Goal: Transaction & Acquisition: Purchase product/service

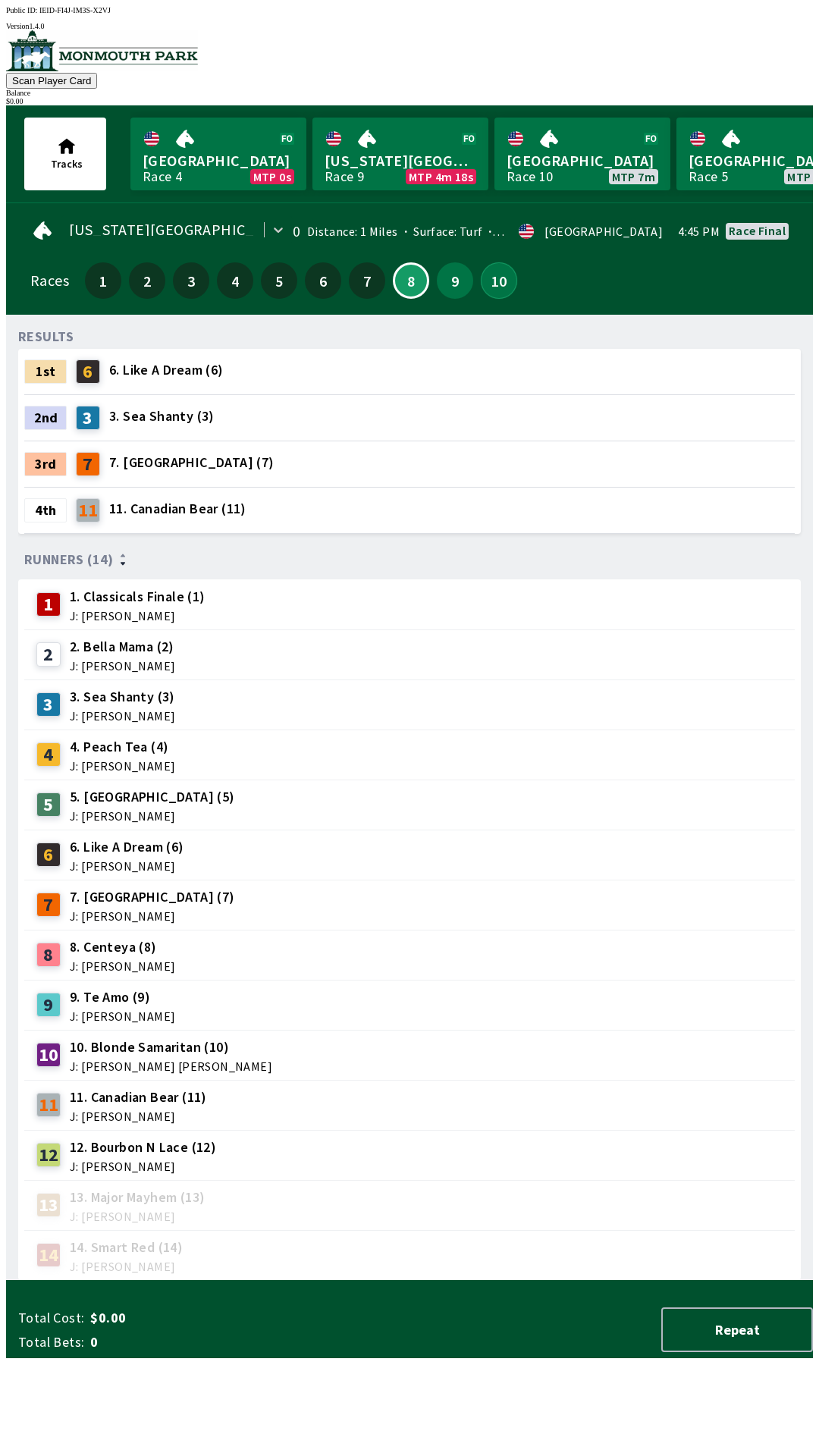
click at [495, 265] on button "10" at bounding box center [498, 280] width 37 height 37
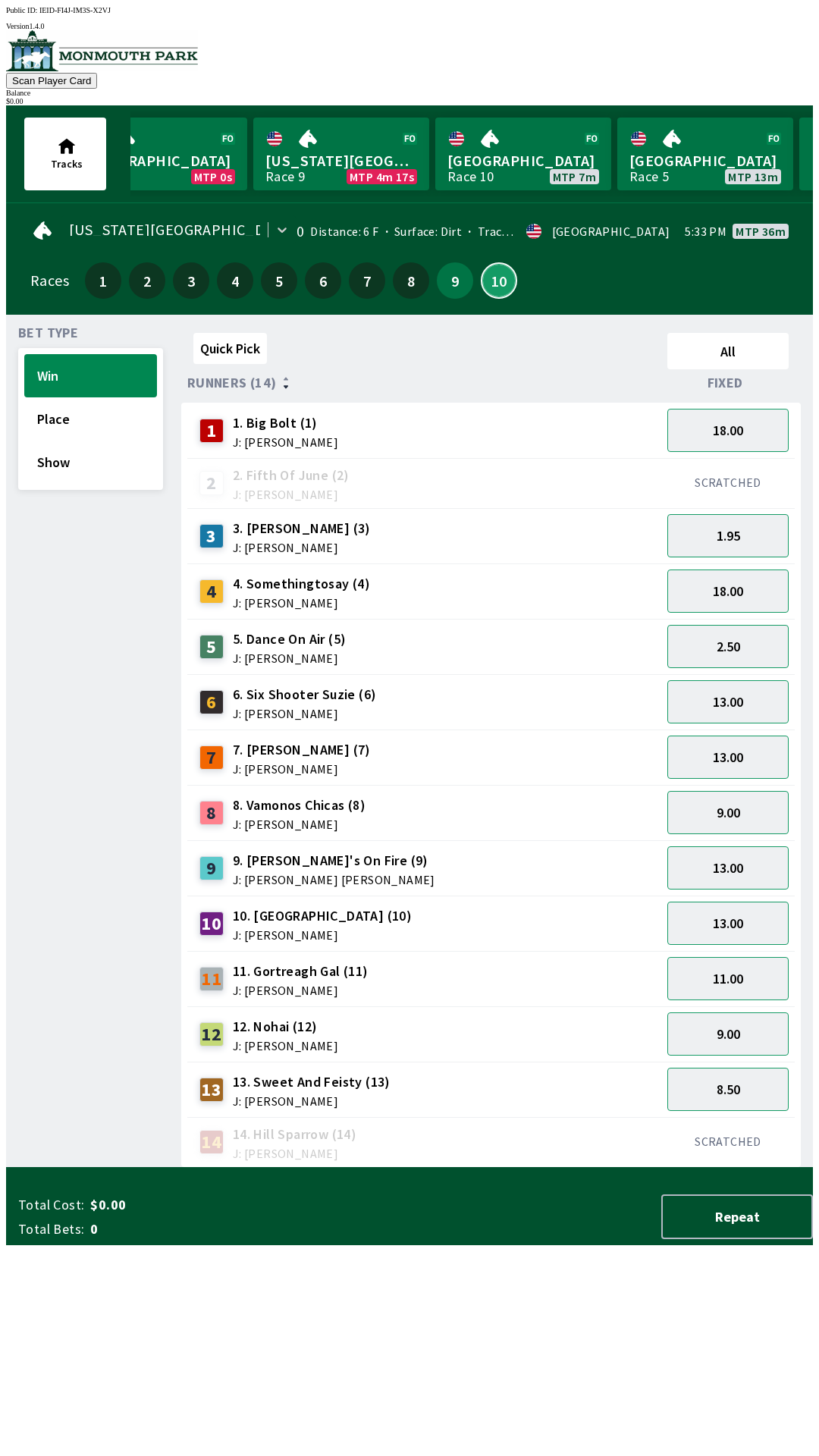
scroll to position [0, 62]
click at [542, 155] on link "[GEOGRAPHIC_DATA] Race 10 MTP 7m" at bounding box center [520, 154] width 176 height 73
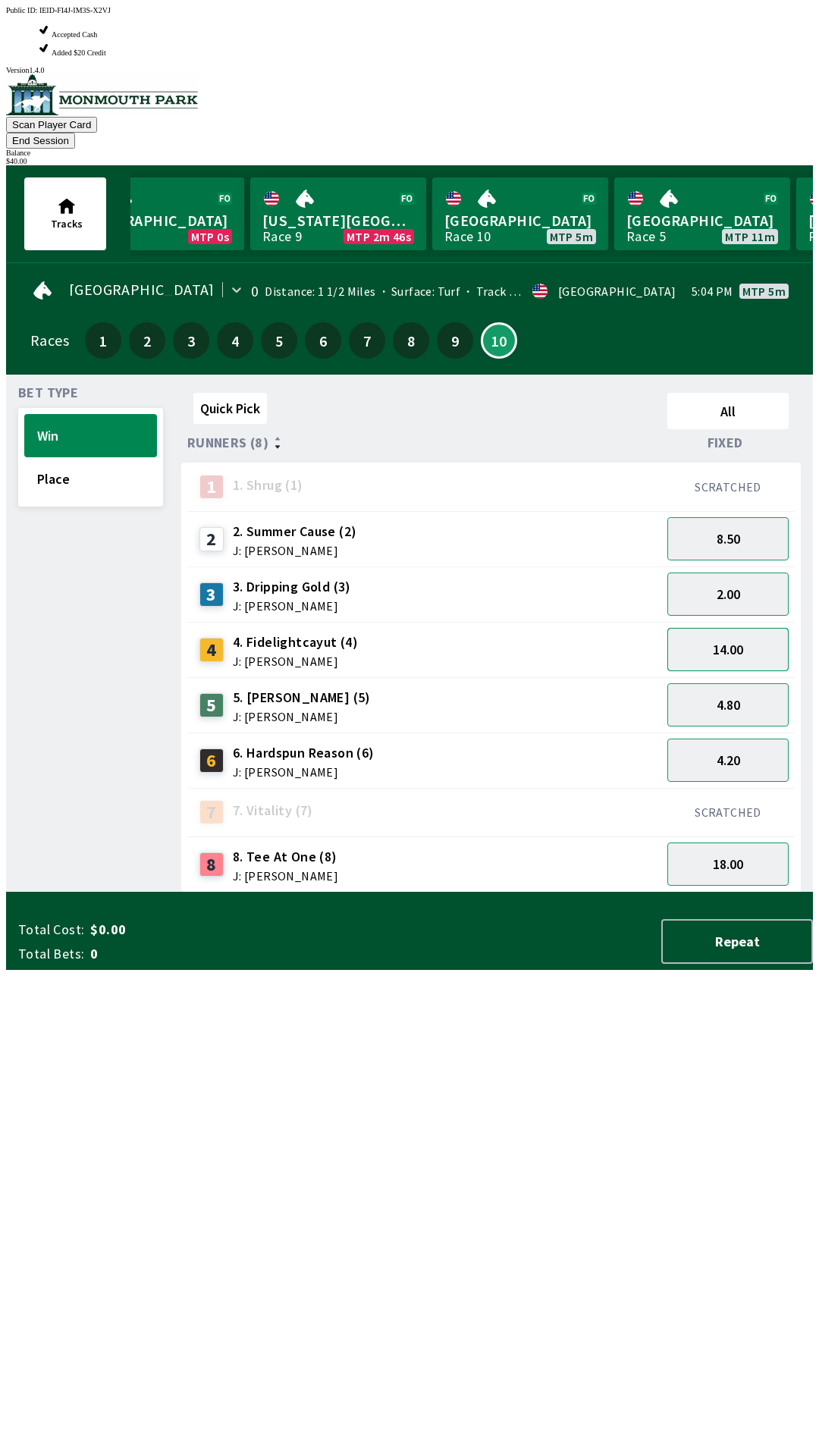
click at [724, 628] on button "14.00" at bounding box center [727, 650] width 121 height 43
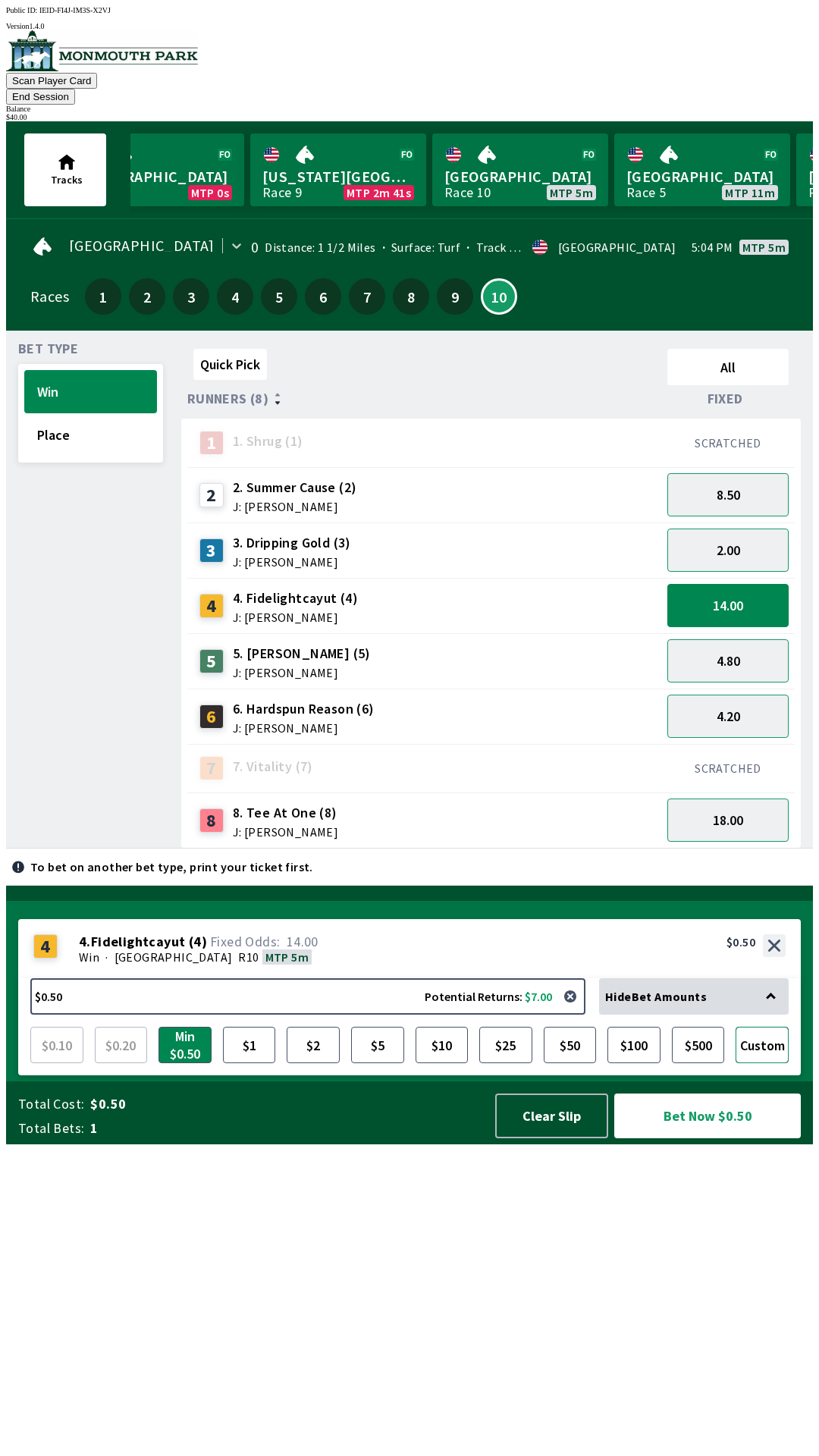
click at [757, 1063] on button "Custom" at bounding box center [762, 1044] width 53 height 37
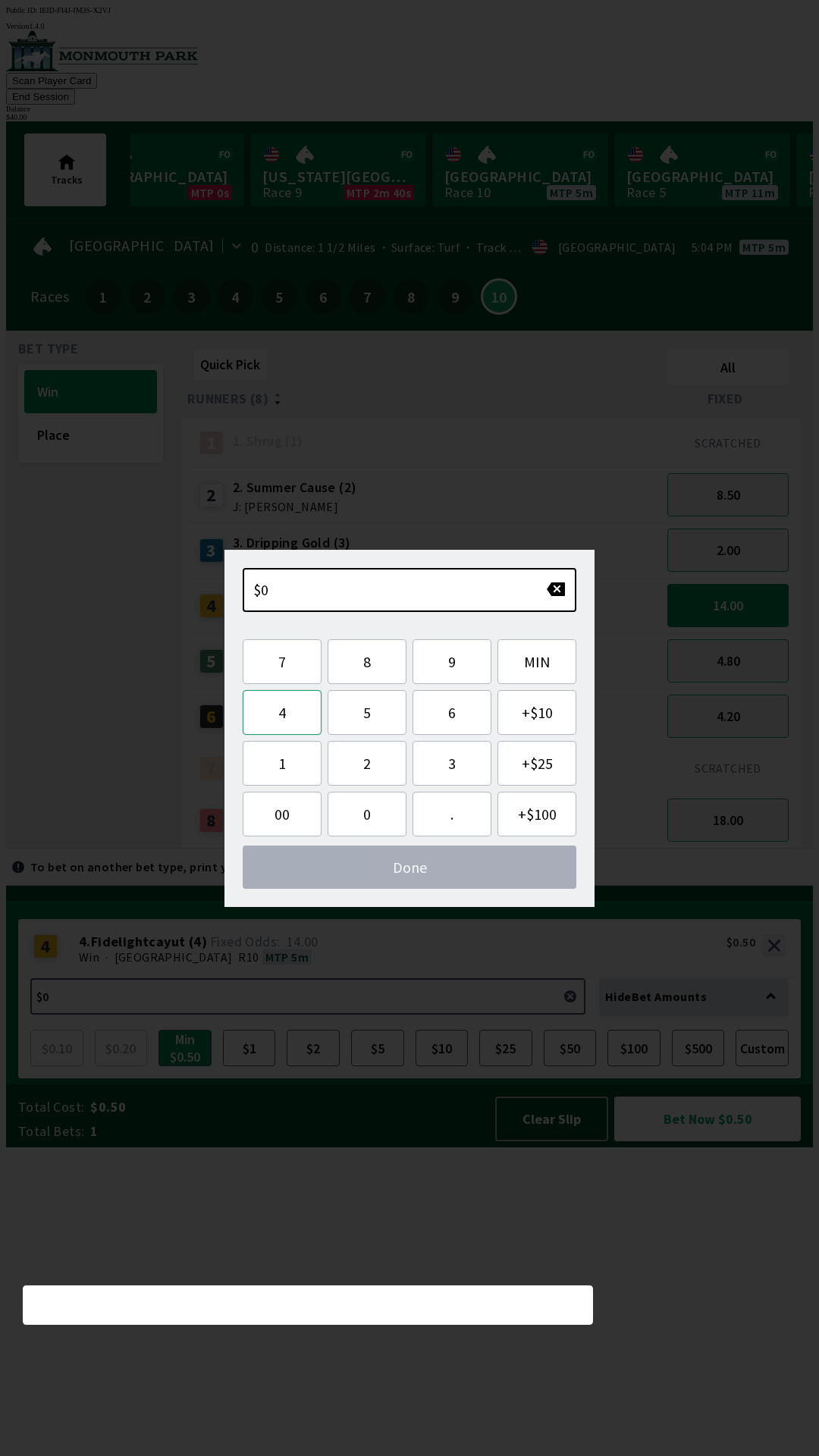
click at [275, 712] on button "4" at bounding box center [282, 712] width 79 height 44
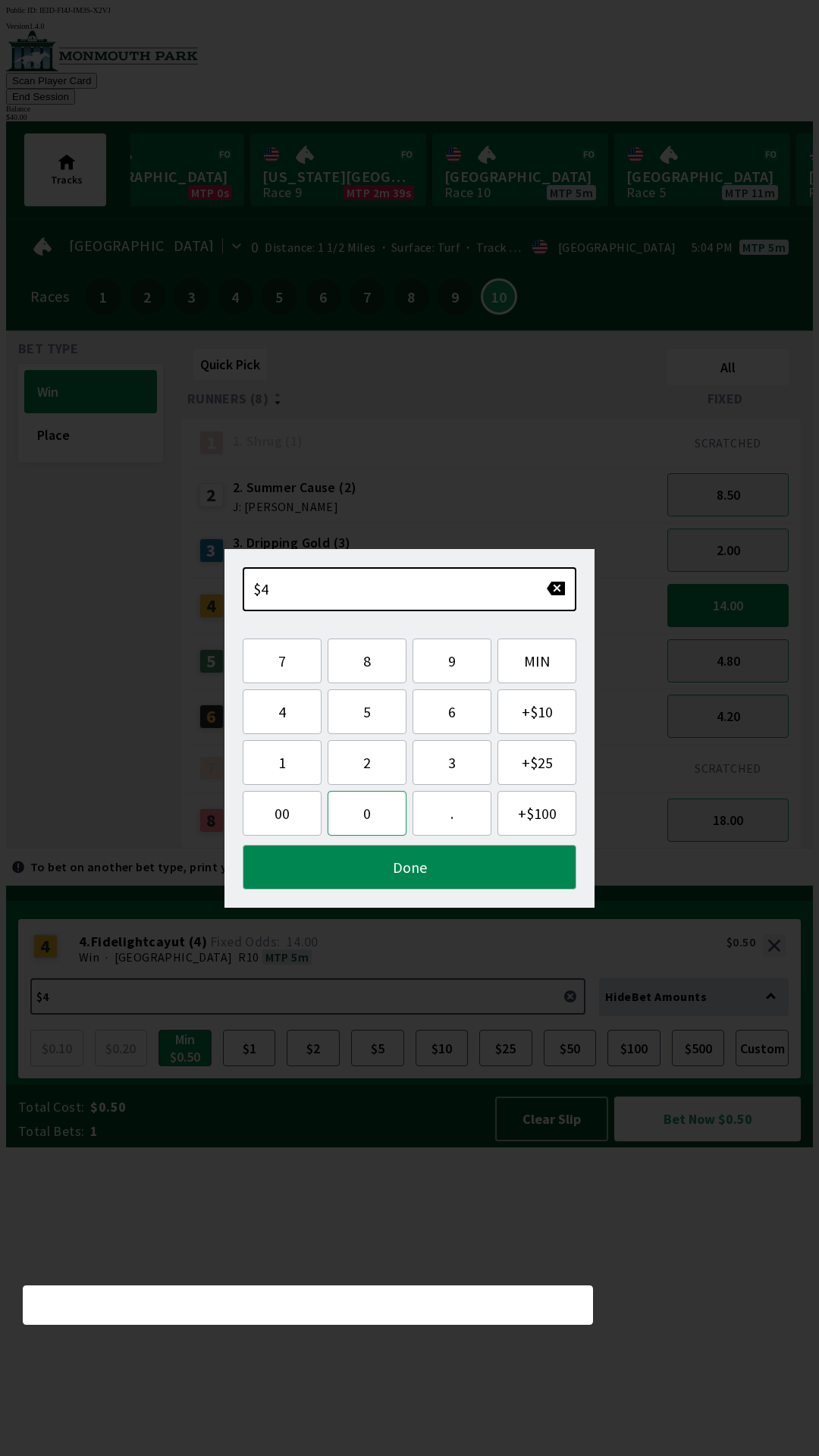
click at [362, 815] on button "0" at bounding box center [367, 812] width 79 height 44
click at [281, 873] on button "Done" at bounding box center [410, 867] width 334 height 44
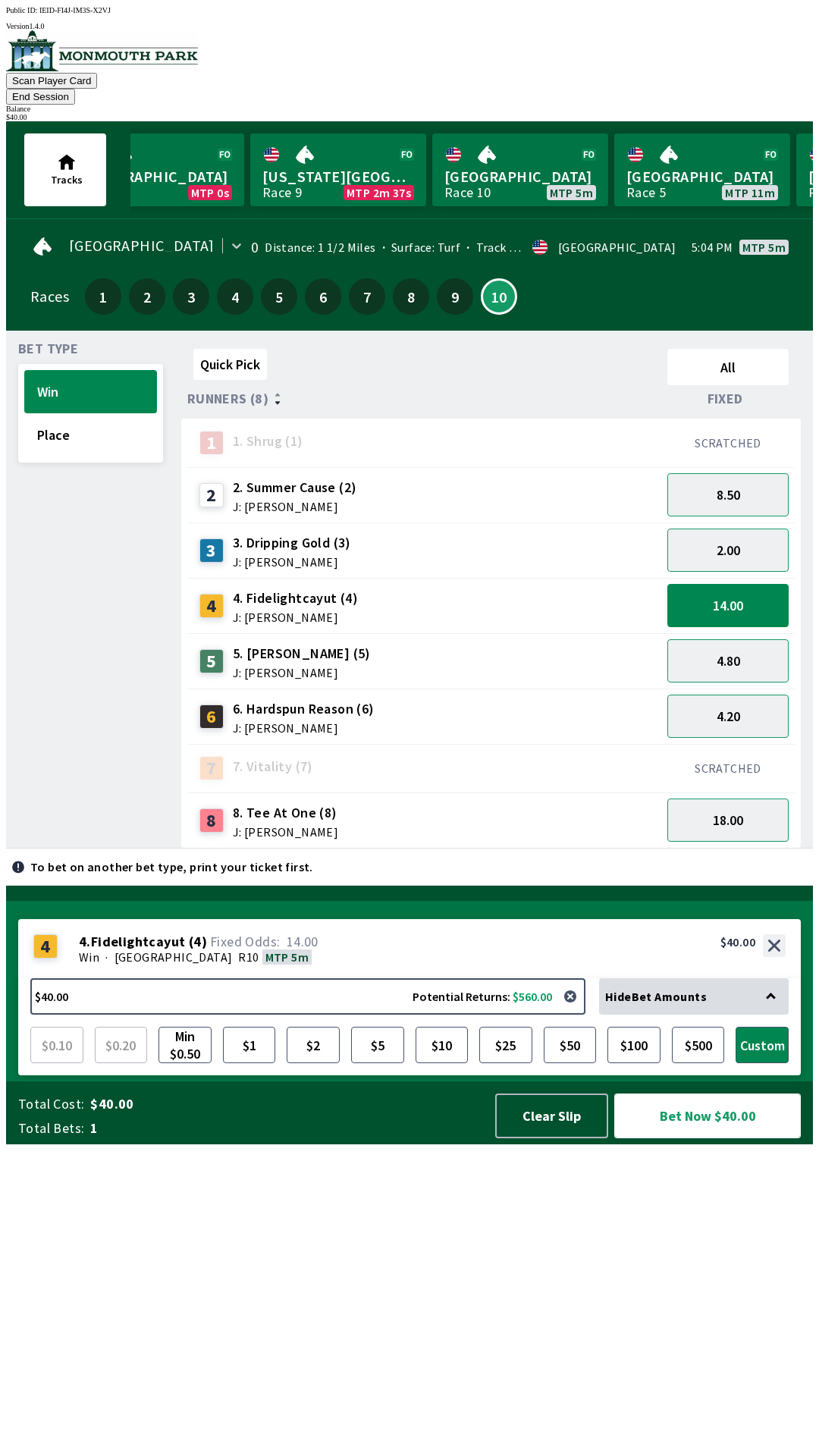
click at [696, 1138] on button "Bet Now $40.00" at bounding box center [707, 1115] width 186 height 44
